Goal: Transaction & Acquisition: Obtain resource

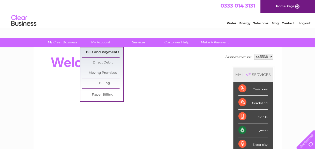
click at [101, 51] on link "Bills and Payments" at bounding box center [102, 52] width 41 height 10
click at [101, 53] on link "Bills and Payments" at bounding box center [102, 52] width 41 height 10
click at [102, 52] on link "Bills and Payments" at bounding box center [102, 52] width 41 height 10
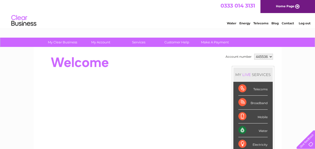
click at [238, 128] on div "Water" at bounding box center [252, 130] width 29 height 14
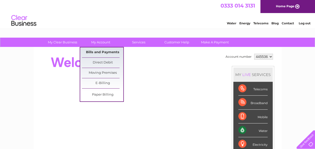
click at [100, 54] on link "Bills and Payments" at bounding box center [102, 52] width 41 height 10
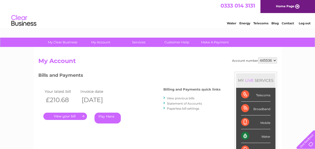
click at [186, 98] on link "View previous bills" at bounding box center [181, 98] width 28 height 4
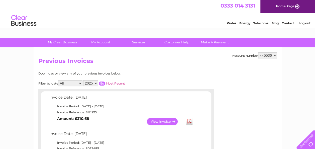
click at [94, 83] on select "2025 2024 2023 2022" at bounding box center [90, 83] width 15 height 6
select select "2024"
click at [83, 80] on select "2025 2024 2023 2022" at bounding box center [90, 83] width 15 height 6
click at [102, 82] on input "button" at bounding box center [102, 83] width 7 height 4
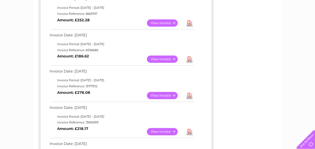
scroll to position [300, 0]
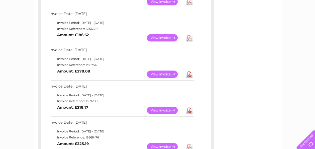
click at [165, 73] on link "View" at bounding box center [165, 73] width 37 height 7
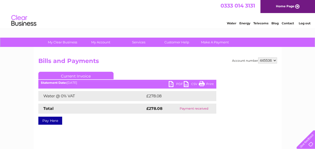
click at [167, 85] on div "PDF CSV Print Statement Date: 02/05/2024" at bounding box center [127, 85] width 178 height 8
click at [169, 85] on link "PDF" at bounding box center [175, 84] width 15 height 7
click at [121, 9] on div "0333 014 3131 Home Page" at bounding box center [157, 6] width 315 height 13
